Goal: Task Accomplishment & Management: Use online tool/utility

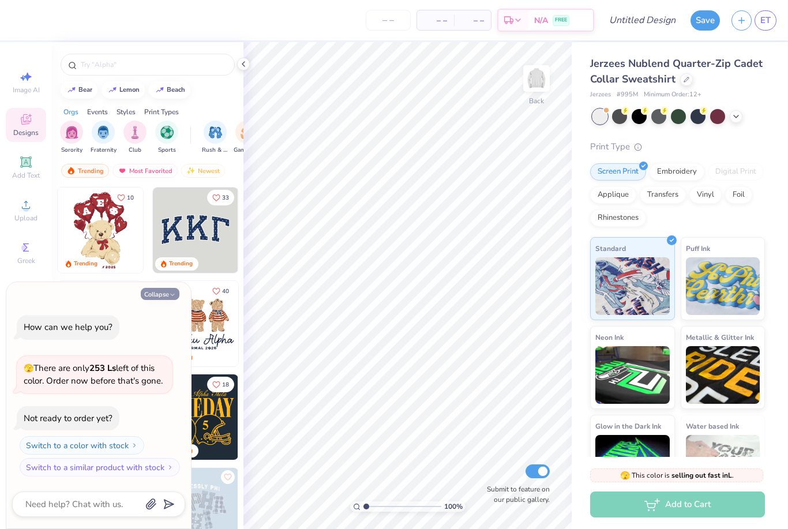
click at [167, 293] on button "Collapse" at bounding box center [160, 294] width 39 height 12
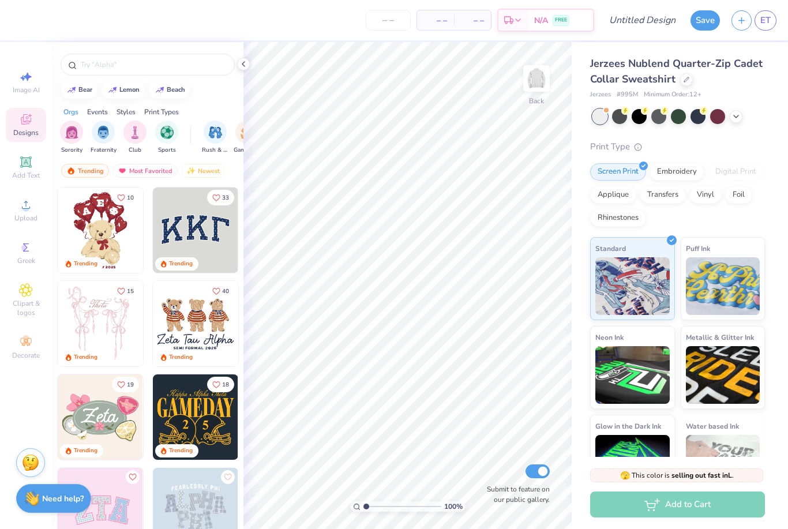
type textarea "x"
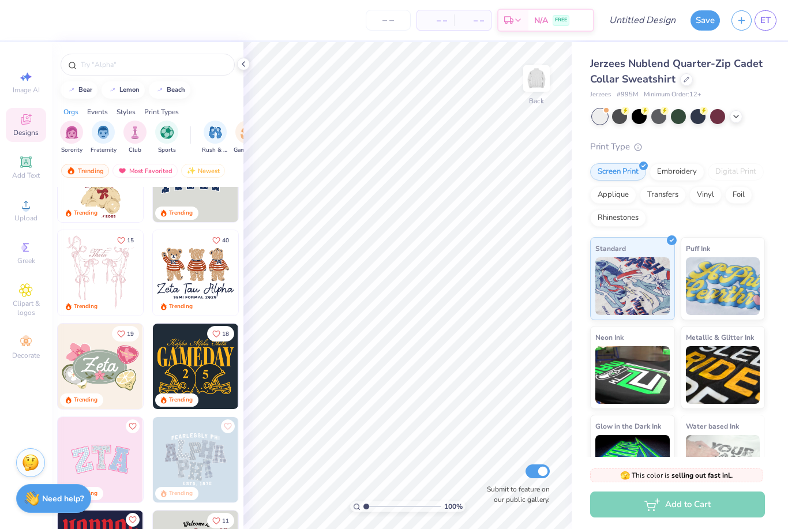
scroll to position [78, 0]
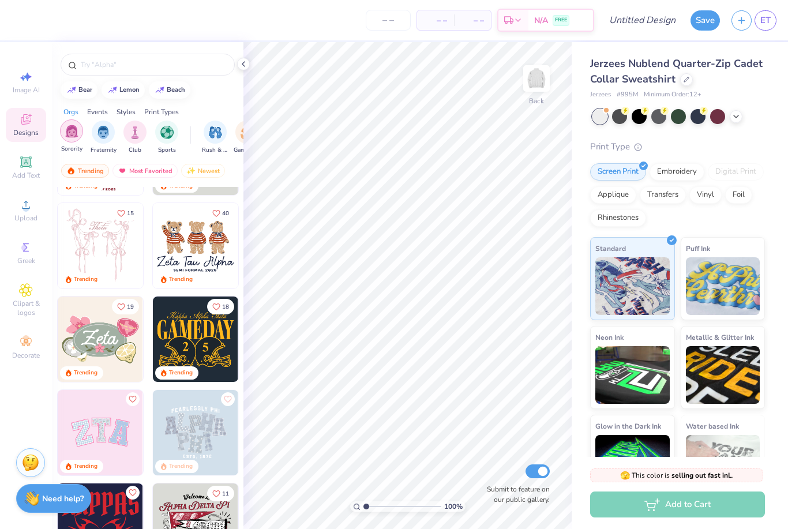
click at [105, 131] on img "filter for Fraternity" at bounding box center [103, 132] width 13 height 13
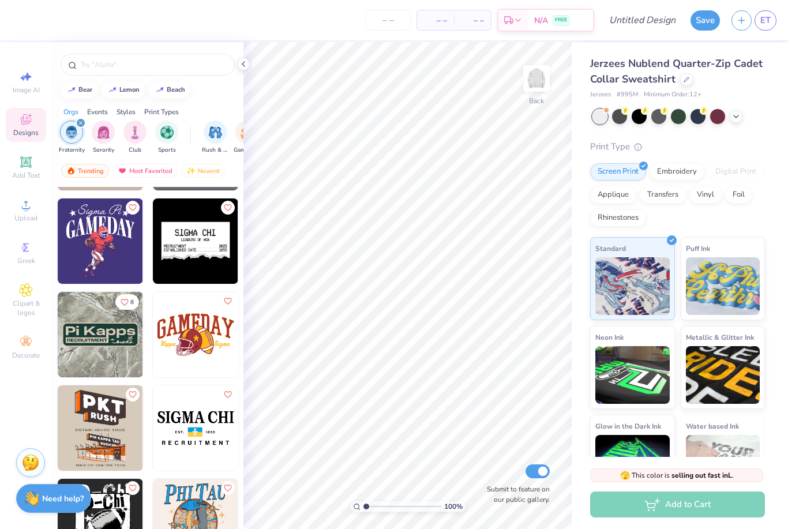
scroll to position [2885, 0]
click at [25, 210] on circle at bounding box center [25, 208] width 6 height 6
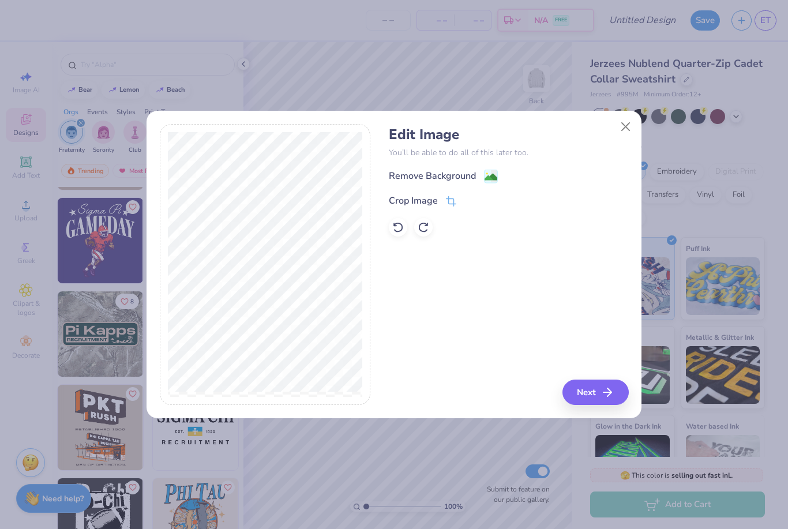
click at [487, 180] on image at bounding box center [490, 177] width 13 height 13
click at [400, 228] on icon at bounding box center [398, 227] width 12 height 12
click at [450, 204] on icon at bounding box center [451, 202] width 10 height 10
click at [470, 200] on icon at bounding box center [470, 200] width 7 height 7
click at [494, 174] on image at bounding box center [490, 177] width 13 height 13
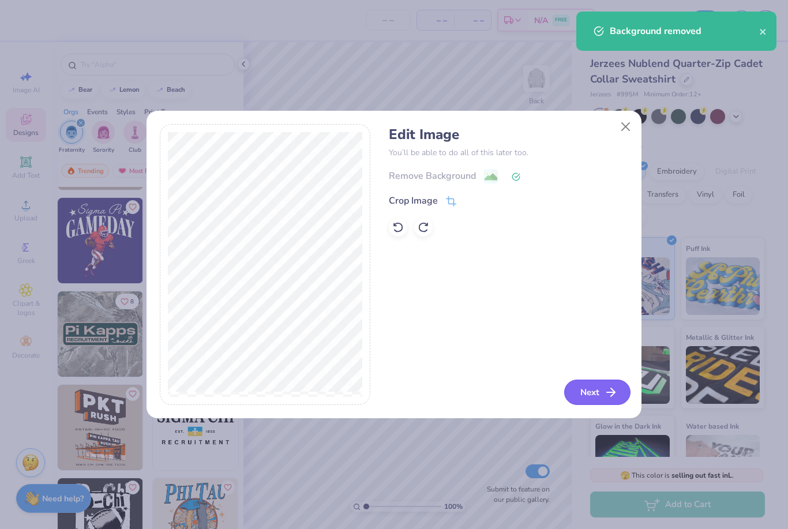
click at [589, 394] on button "Next" at bounding box center [597, 391] width 66 height 25
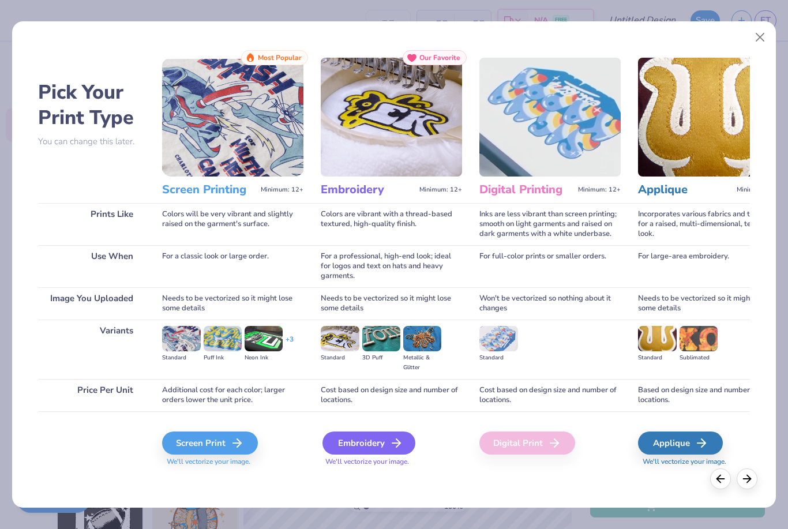
click at [364, 442] on div "Embroidery" at bounding box center [368, 442] width 93 height 23
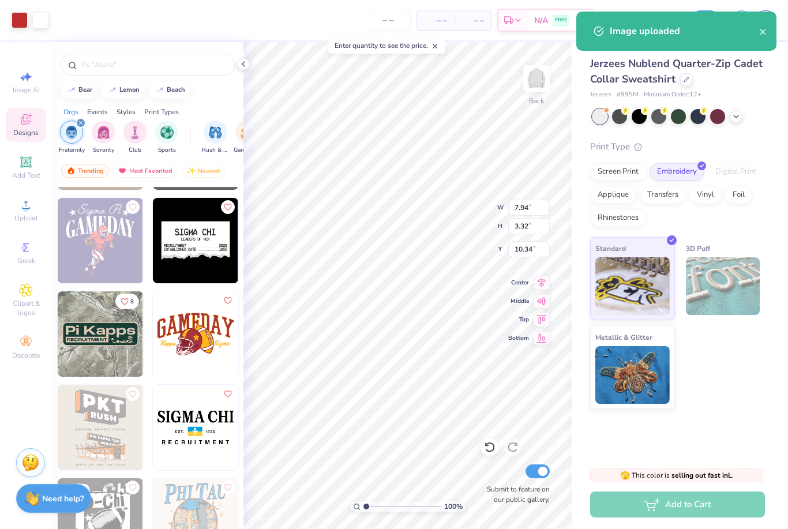
type input "4.89"
type input "2.05"
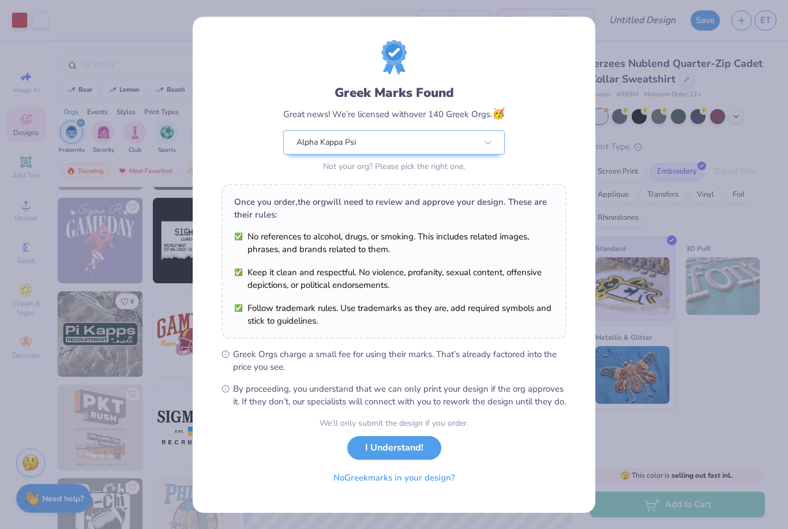
scroll to position [11, 0]
click at [416, 452] on button "I Understand!" at bounding box center [394, 445] width 94 height 24
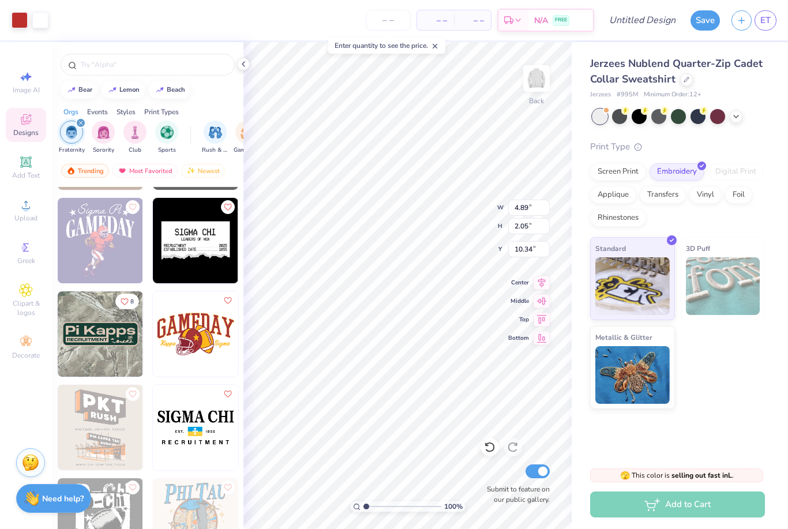
scroll to position [0, 0]
type input "4.27"
type input "1"
click at [238, 68] on div at bounding box center [147, 61] width 191 height 39
click at [244, 66] on polyline at bounding box center [243, 64] width 2 height 5
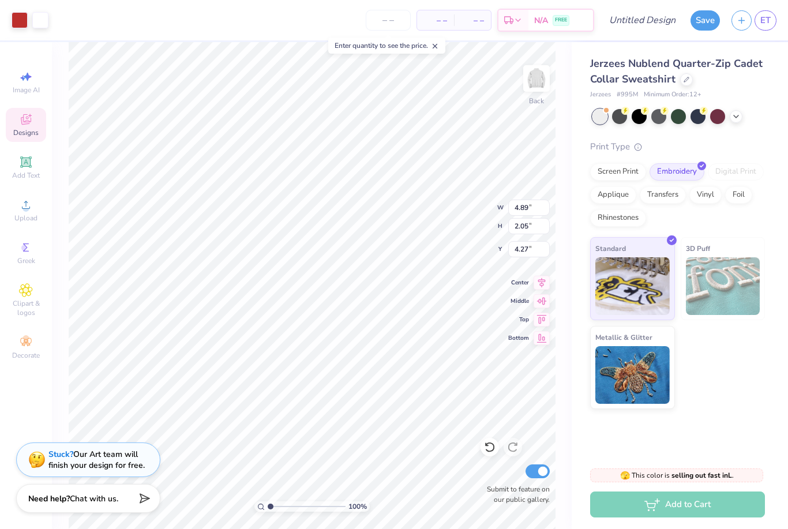
type input "3.57"
type input "1.49"
type input "4.18"
click at [385, 23] on input "number" at bounding box center [388, 20] width 45 height 21
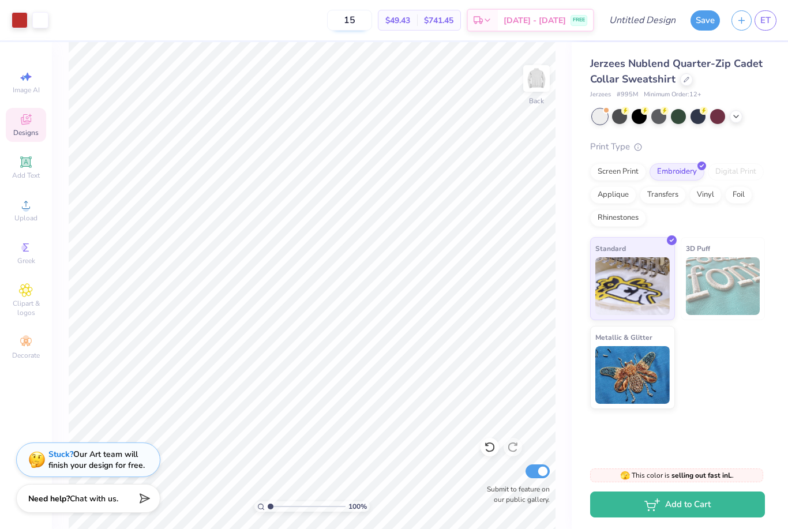
click at [366, 26] on input "15" at bounding box center [349, 20] width 45 height 21
type input "1"
type input "2"
type input "50"
click at [787, 140] on div "Jerzees Nublend Quarter-Zip Cadet Collar Sweatshirt Jerzees # 995M Minimum Orde…" at bounding box center [679, 225] width 216 height 367
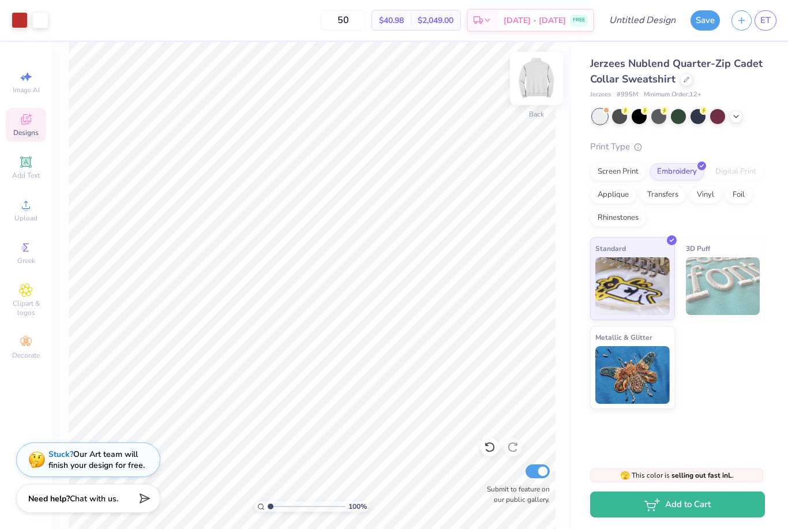
click at [535, 81] on img at bounding box center [536, 78] width 46 height 46
click at [537, 89] on img at bounding box center [536, 78] width 46 height 46
click at [669, 24] on input "Design Title" at bounding box center [656, 20] width 57 height 23
type input "QZA"
click at [708, 29] on div "Save" at bounding box center [704, 20] width 29 height 20
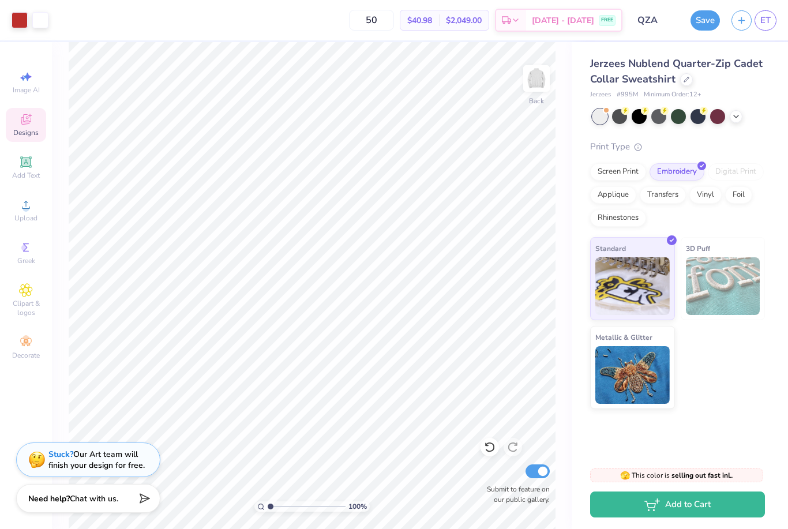
click at [704, 17] on button "Save" at bounding box center [704, 20] width 29 height 20
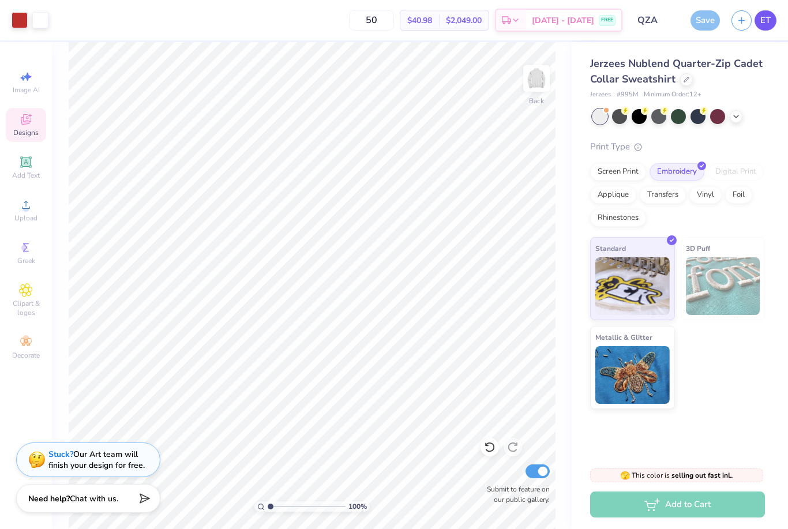
click at [769, 15] on span "ET" at bounding box center [765, 20] width 10 height 13
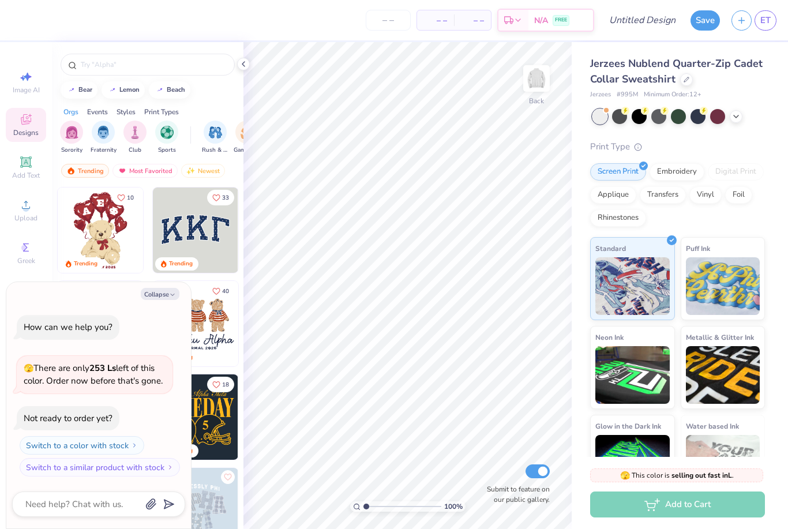
click at [191, 235] on img at bounding box center [195, 229] width 85 height 85
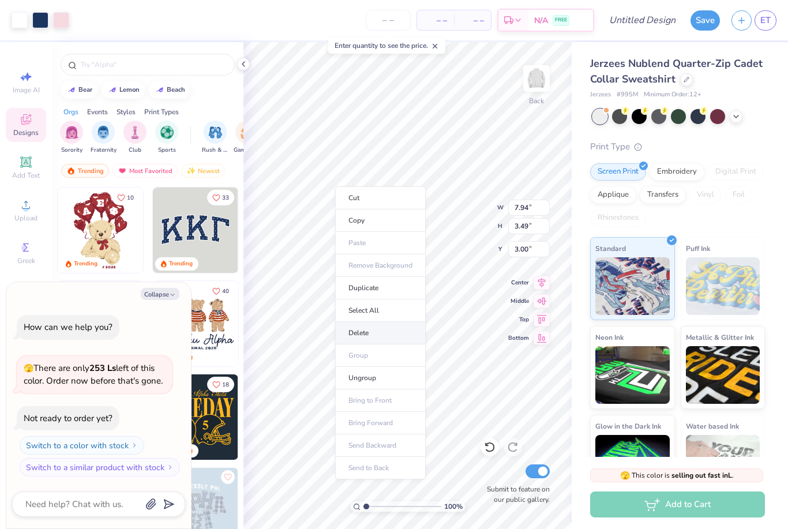
click at [367, 337] on li "Delete" at bounding box center [380, 333] width 91 height 22
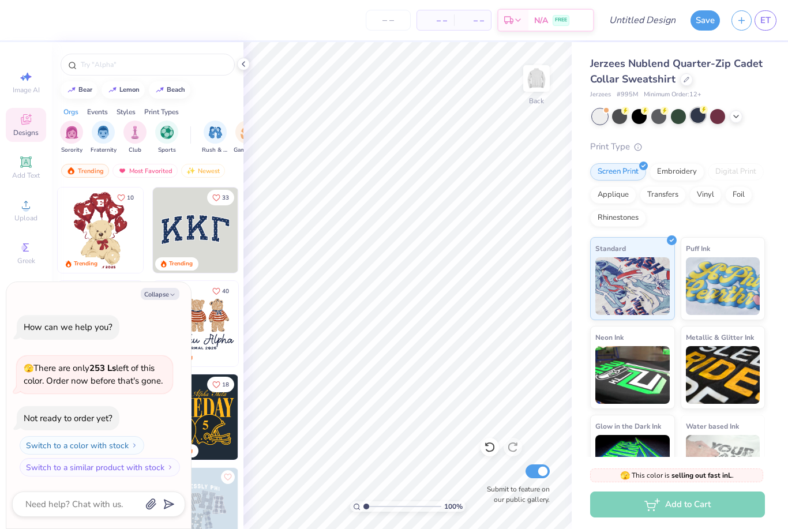
click at [702, 118] on div at bounding box center [697, 115] width 15 height 15
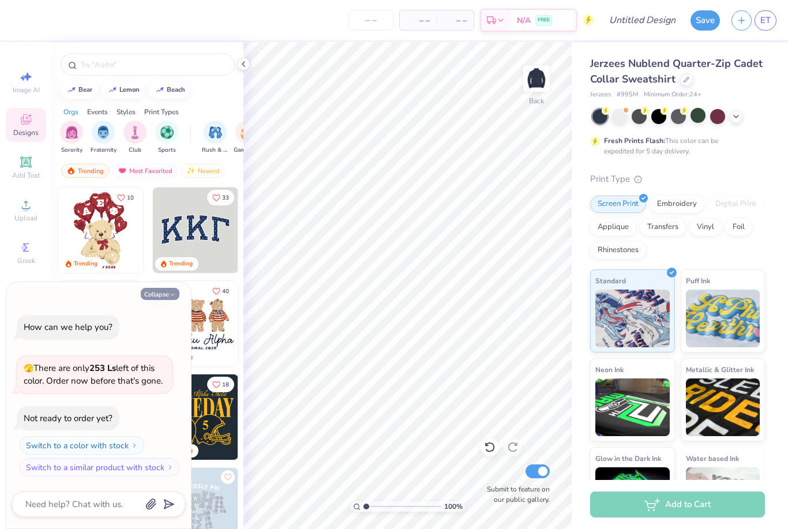
click at [172, 296] on polyline "button" at bounding box center [172, 295] width 3 height 2
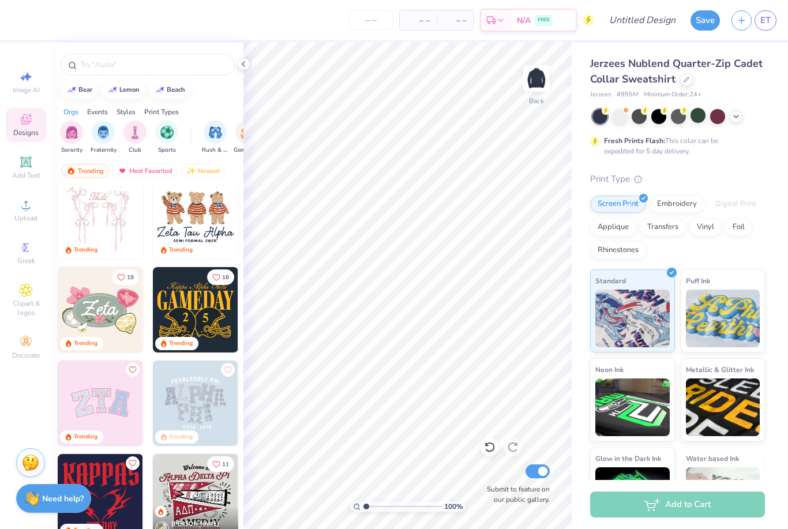
scroll to position [189, 0]
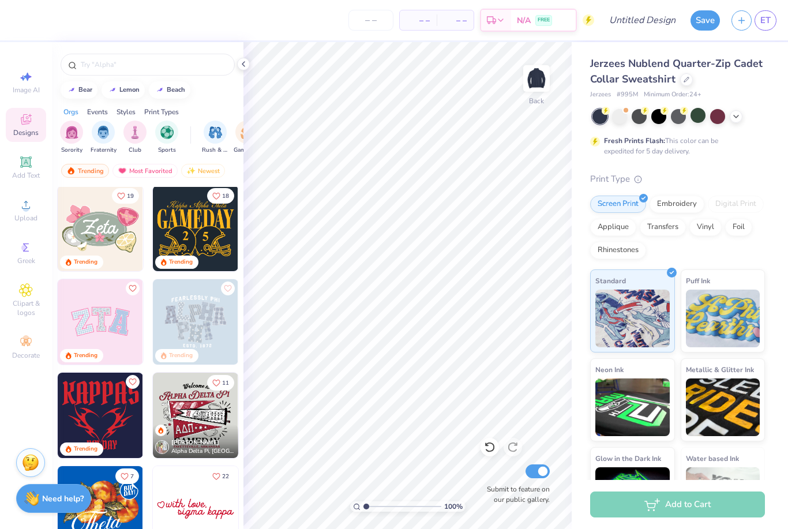
click at [114, 326] on img at bounding box center [100, 321] width 85 height 85
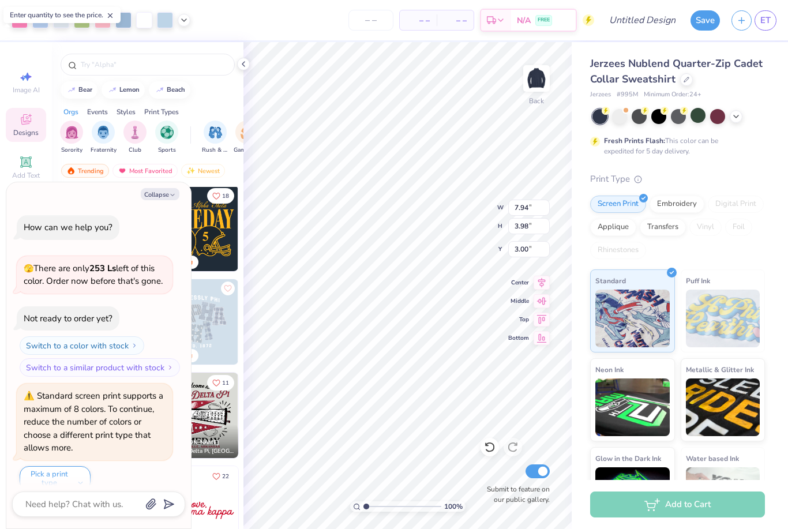
scroll to position [12, 0]
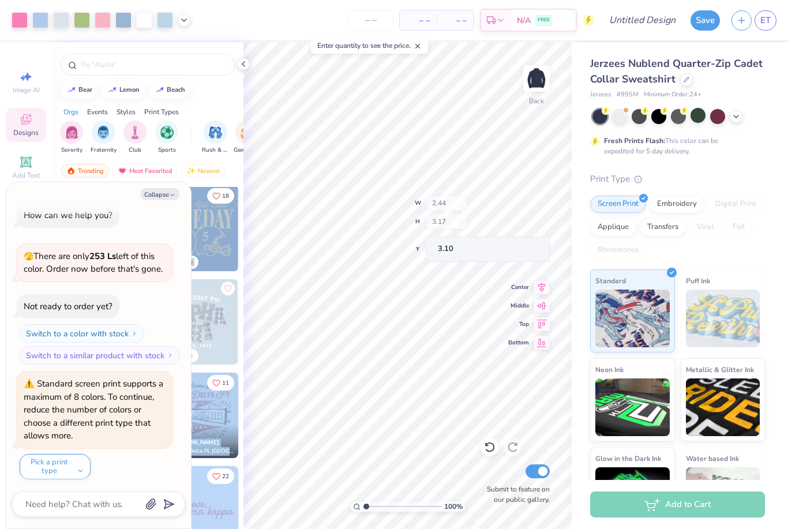
type textarea "x"
type input "7.80"
type input "3.85"
type input "3.06"
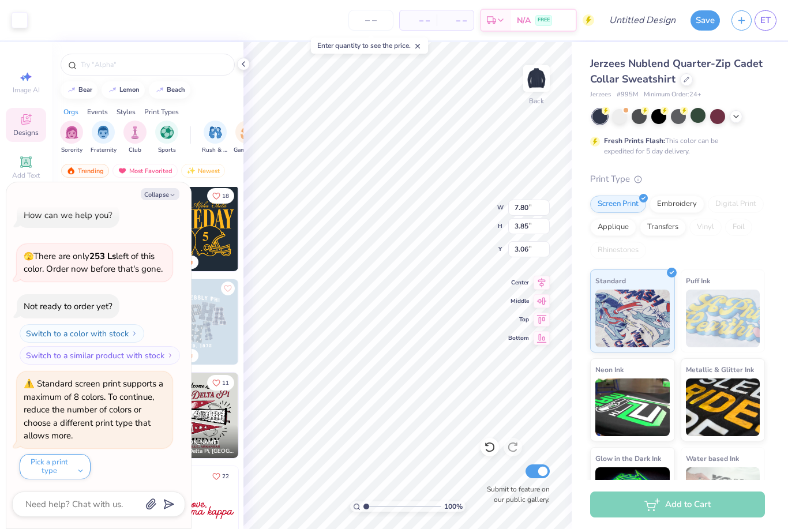
type textarea "x"
type input "2.68"
type input "3.53"
type input "3.29"
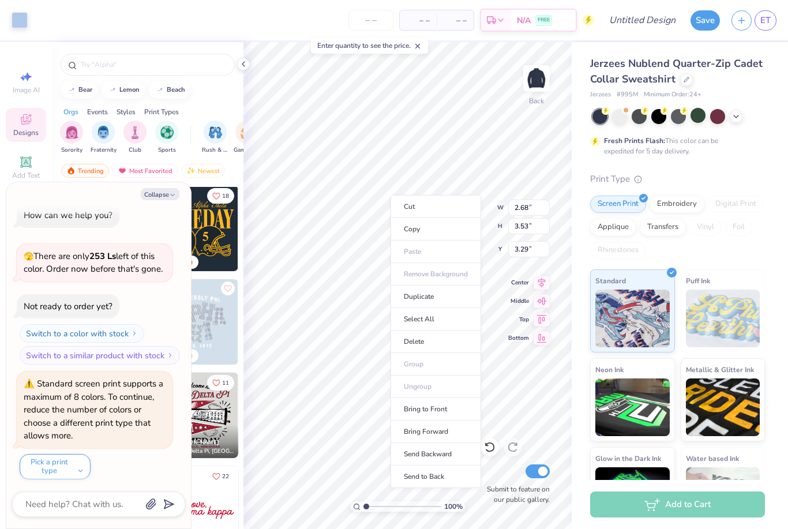
click at [390, 195] on div "Cut Copy Paste Remove Background Duplicate Select All Delete Group Ungroup Brin…" at bounding box center [435, 341] width 91 height 293
click at [426, 338] on li "Delete" at bounding box center [435, 341] width 91 height 22
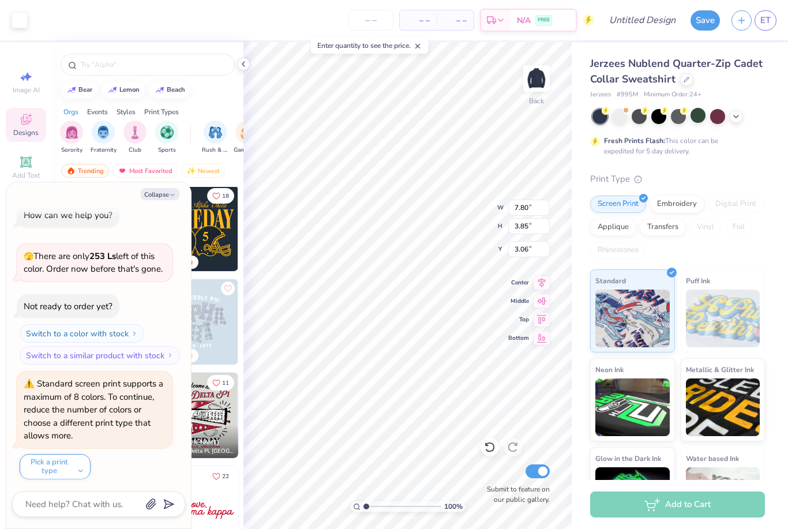
type textarea "x"
type input "7.94"
type input "3.98"
type input "3.00"
click at [402, 334] on li "Delete" at bounding box center [392, 332] width 91 height 22
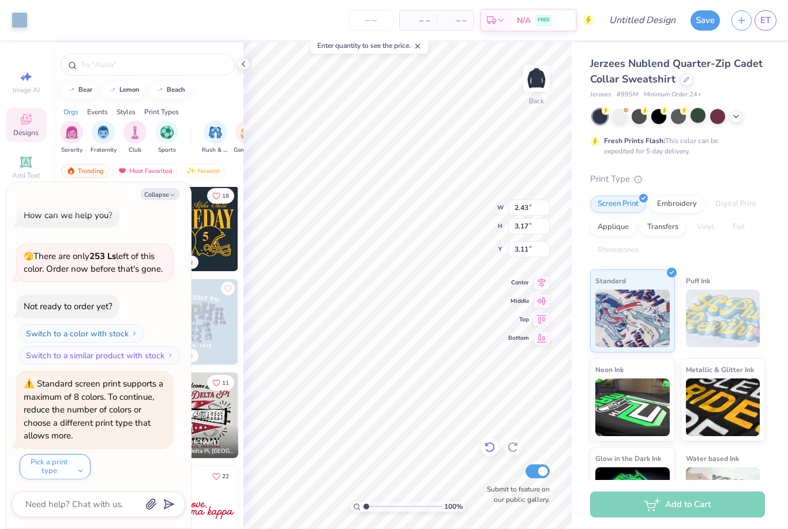
click at [493, 449] on icon at bounding box center [489, 447] width 10 height 10
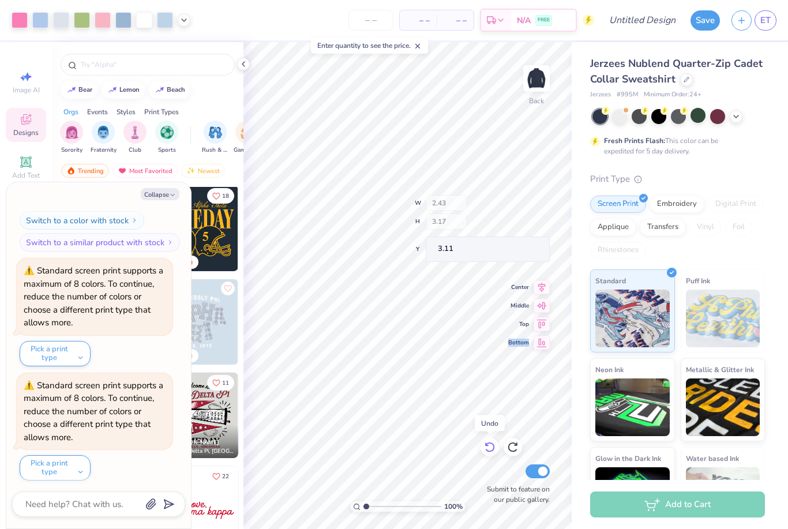
click at [493, 449] on icon at bounding box center [489, 447] width 10 height 10
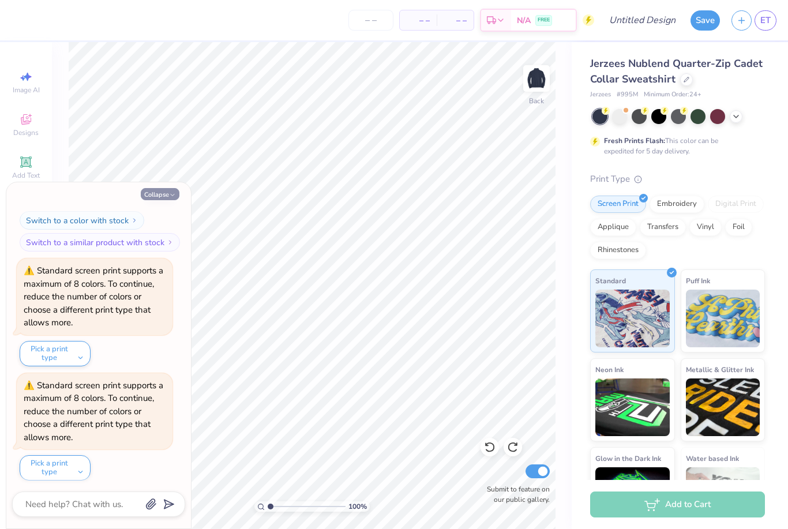
click at [153, 199] on button "Collapse" at bounding box center [160, 194] width 39 height 12
type textarea "x"
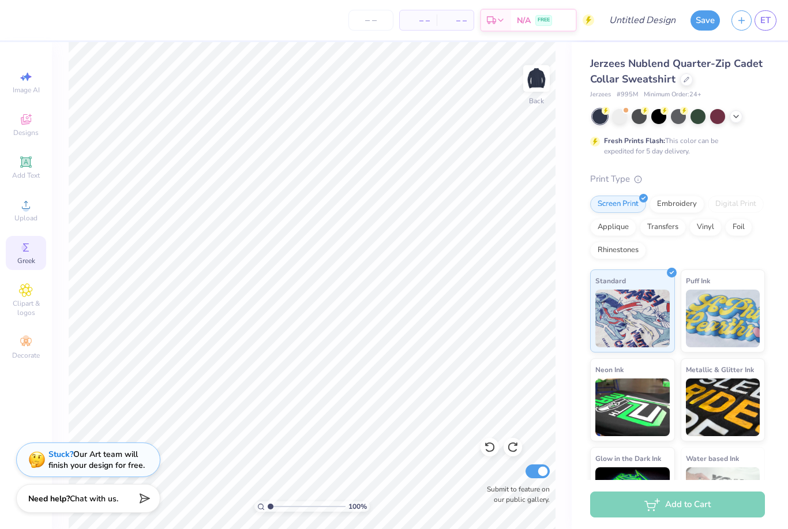
click at [30, 262] on span "Greek" at bounding box center [26, 260] width 18 height 9
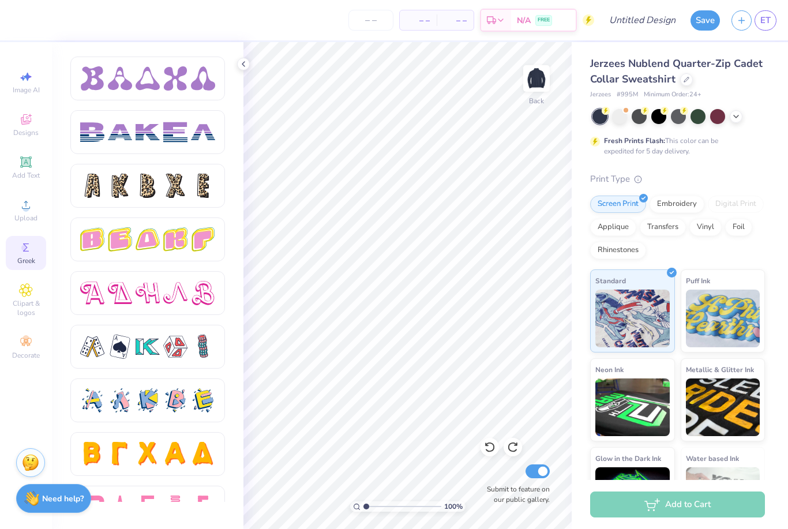
scroll to position [1823, 0]
click at [30, 174] on span "Add Text" at bounding box center [26, 175] width 28 height 9
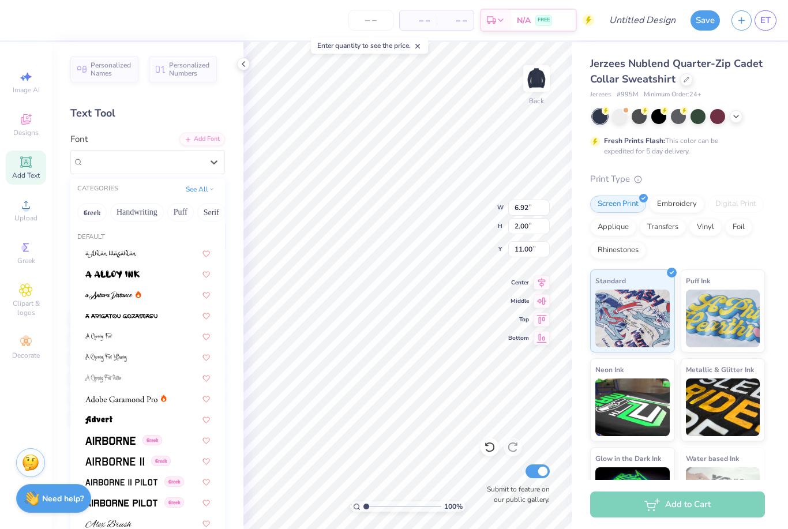
drag, startPoint x: 161, startPoint y: 168, endPoint x: 203, endPoint y: 223, distance: 69.1
click at [161, 168] on div at bounding box center [143, 162] width 119 height 16
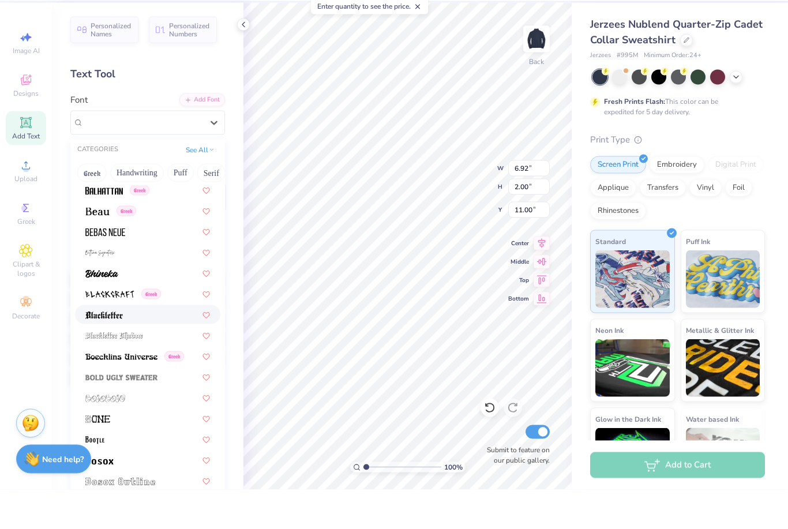
scroll to position [659, 0]
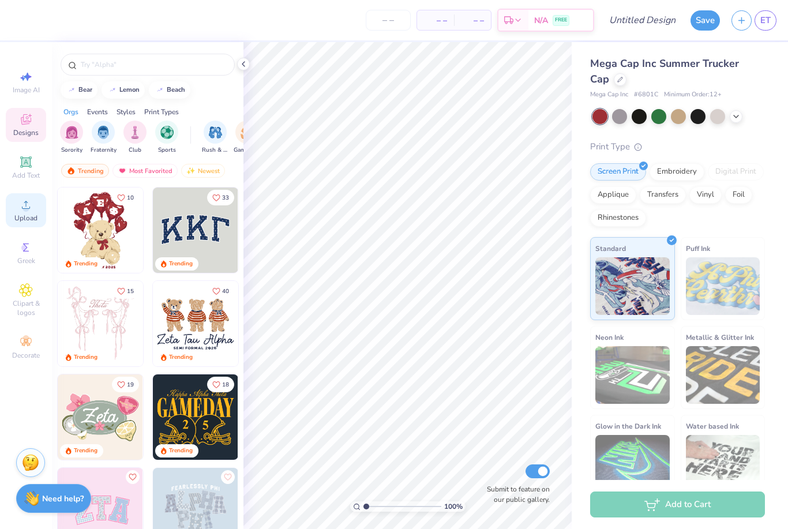
click at [22, 208] on icon at bounding box center [26, 205] width 14 height 14
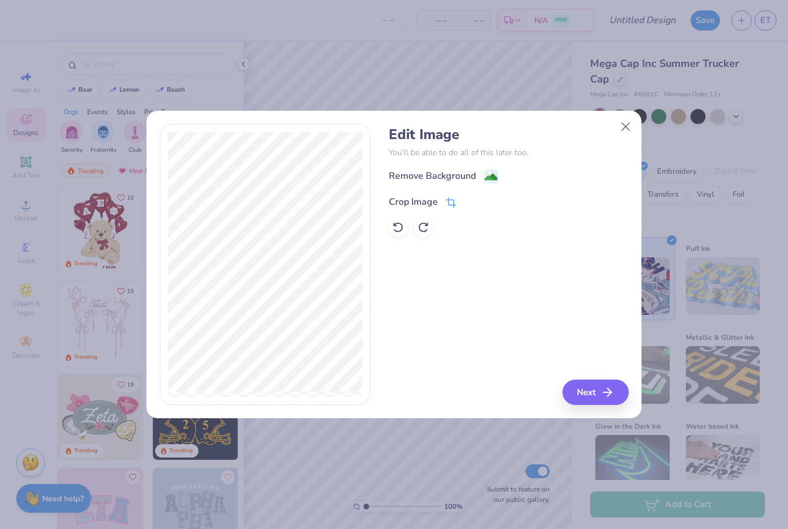
click at [449, 203] on icon at bounding box center [451, 202] width 10 height 10
click at [467, 204] on icon at bounding box center [470, 200] width 7 height 7
click at [491, 179] on image at bounding box center [490, 177] width 13 height 13
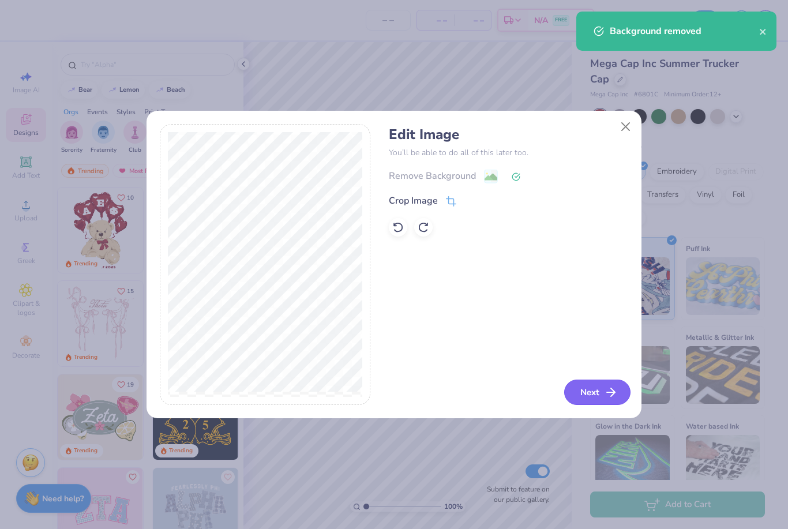
click at [600, 403] on button "Next" at bounding box center [597, 391] width 66 height 25
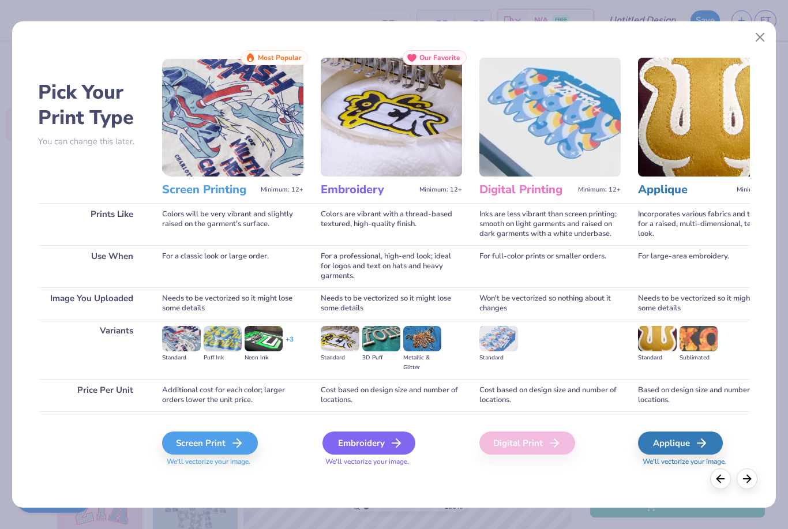
click at [355, 448] on div "Embroidery" at bounding box center [368, 442] width 93 height 23
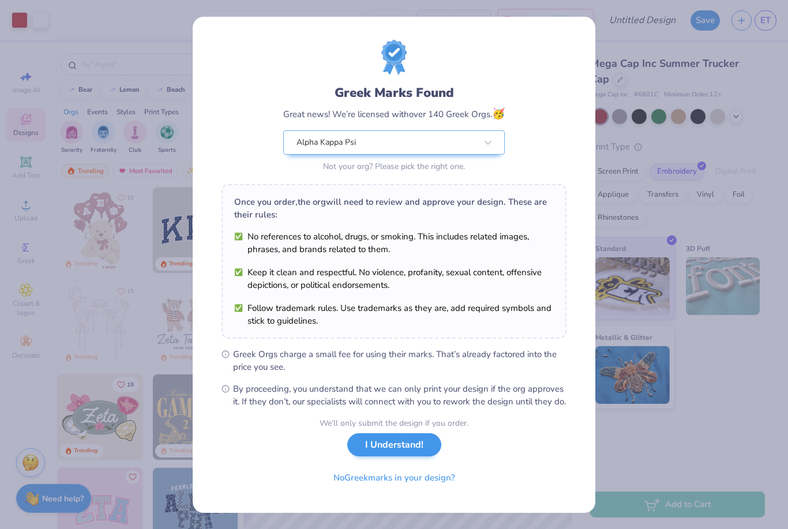
click at [380, 456] on button "I Understand!" at bounding box center [394, 445] width 94 height 24
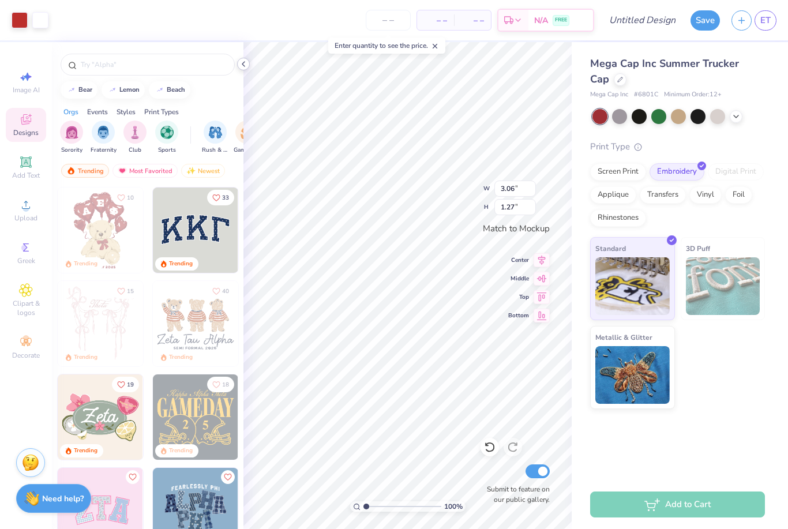
click at [247, 65] on icon at bounding box center [243, 63] width 9 height 9
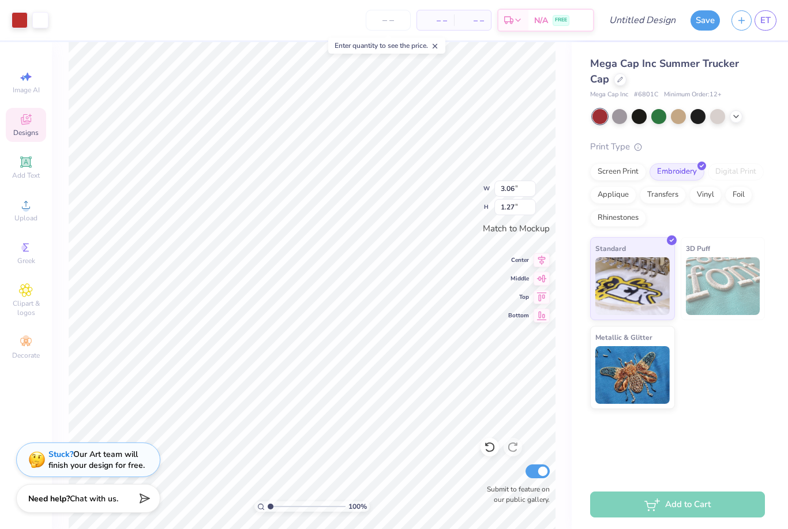
type input "3.79"
type input "1.58"
type input "4.77"
type input "1.99"
